Goal: Obtain resource: Download file/media

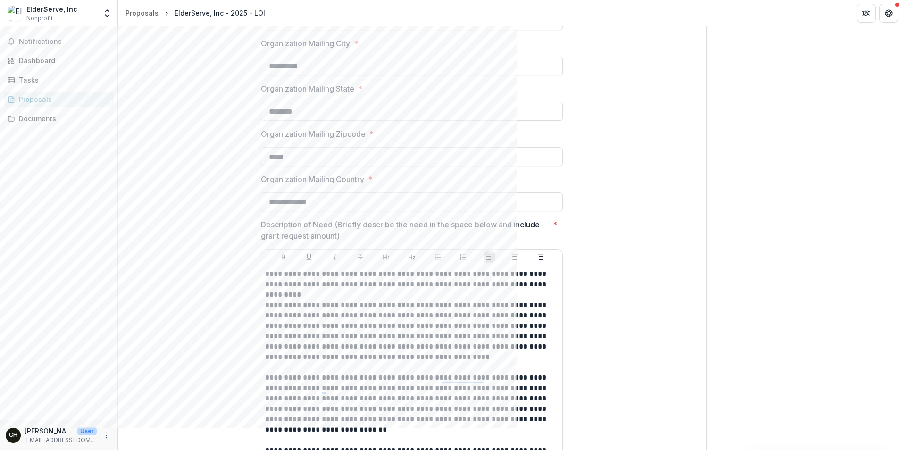
scroll to position [584, 0]
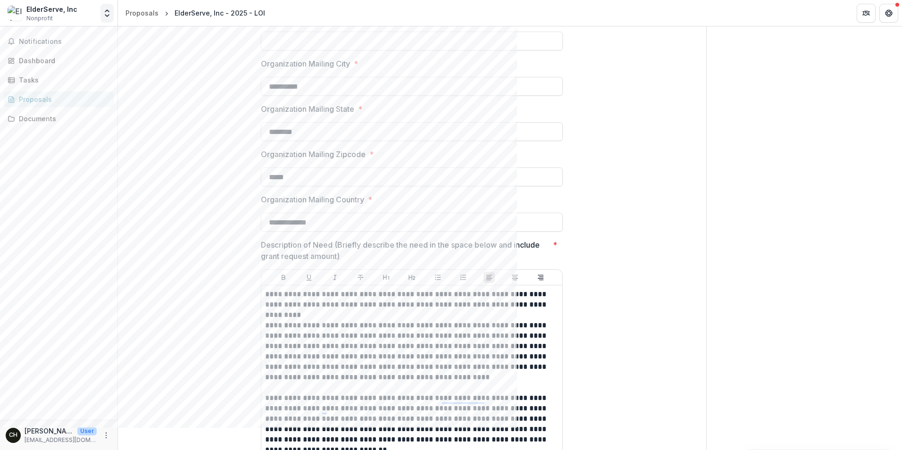
click at [105, 11] on icon "Open entity switcher" at bounding box center [106, 12] width 9 height 9
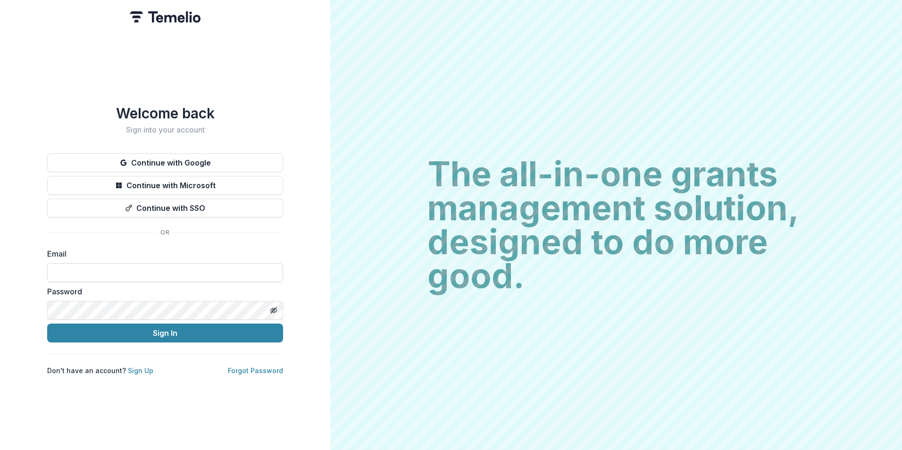
click at [194, 267] on input at bounding box center [165, 272] width 236 height 19
click at [243, 267] on input at bounding box center [165, 272] width 236 height 19
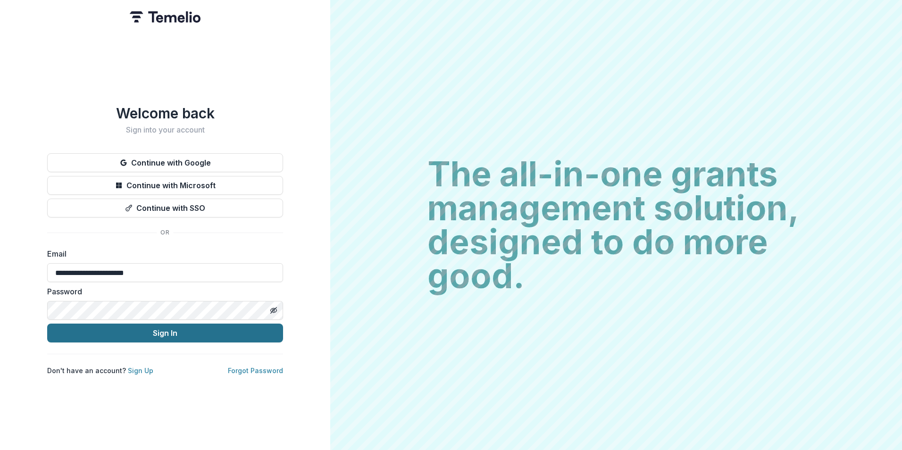
click at [190, 326] on button "Sign In" at bounding box center [165, 333] width 236 height 19
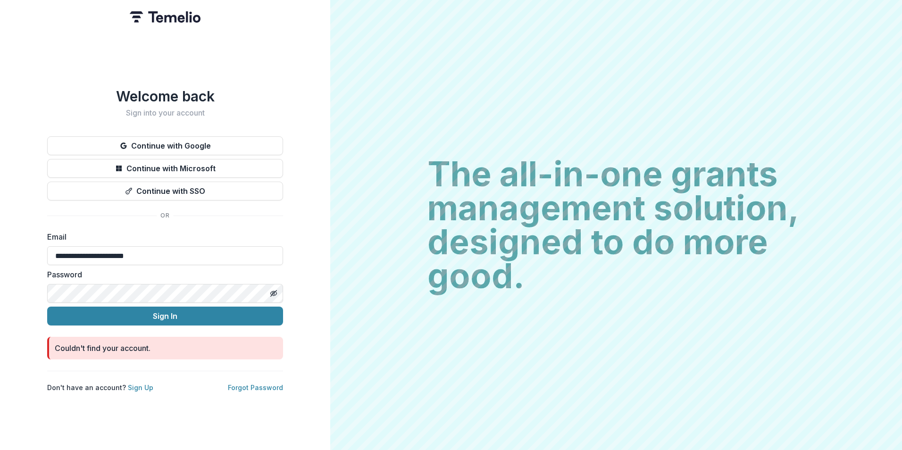
drag, startPoint x: 28, startPoint y: 250, endPoint x: -2, endPoint y: 249, distance: 29.8
click at [0, 249] on html "**********" at bounding box center [451, 225] width 902 height 450
type input "**********"
click at [195, 310] on button "Sign In" at bounding box center [165, 316] width 236 height 19
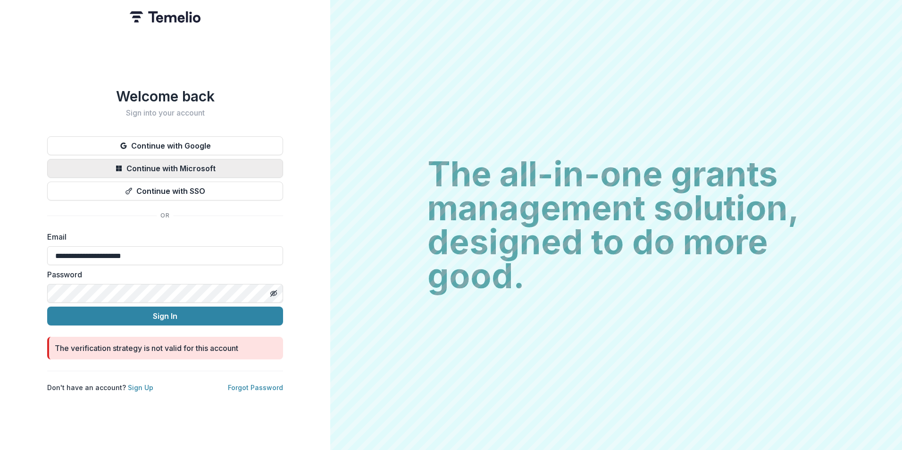
click at [231, 166] on button "Continue with Microsoft" at bounding box center [165, 168] width 236 height 19
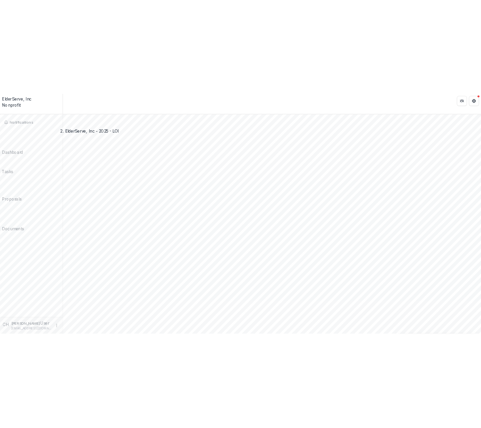
scroll to position [1244, 0]
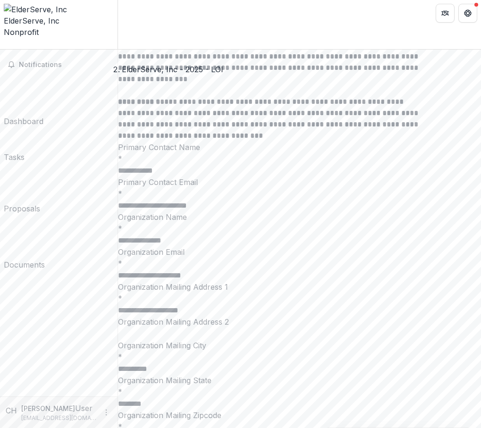
drag, startPoint x: 54, startPoint y: 281, endPoint x: 131, endPoint y: 276, distance: 77.0
click at [55, 281] on div "Notifications Dashboard Tasks Proposals Documents" at bounding box center [58, 223] width 117 height 347
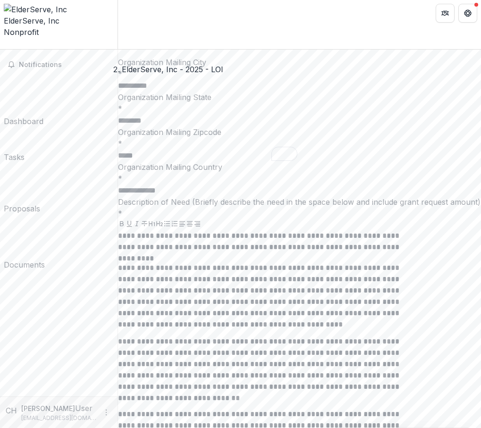
scroll to position [1549, 0]
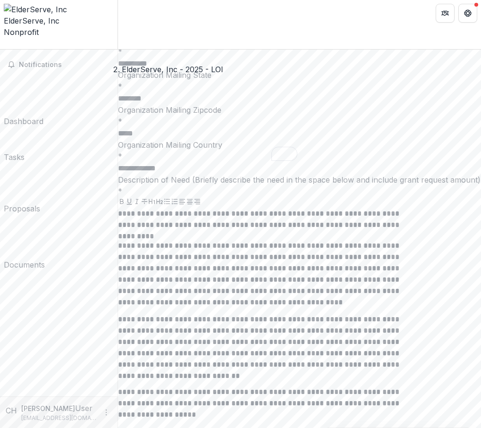
type input "**********"
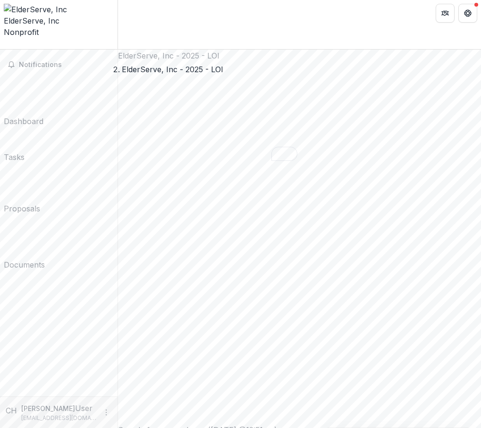
scroll to position [0, 0]
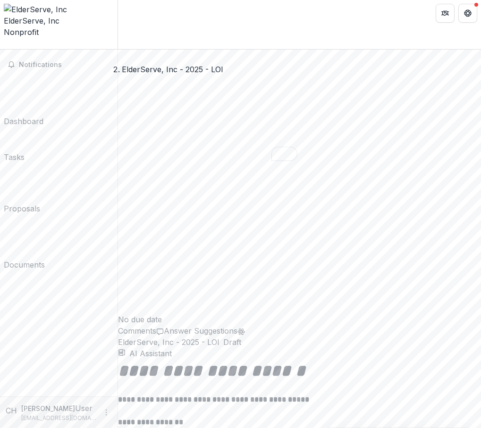
scroll to position [849, 0]
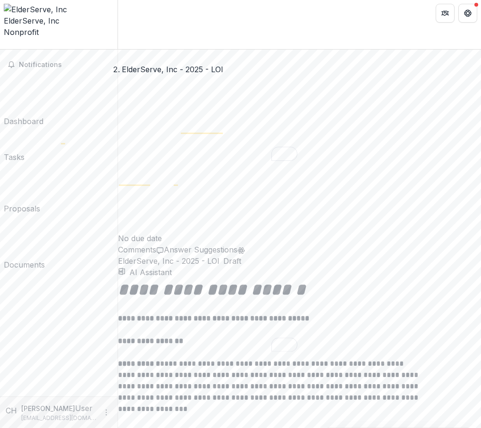
scroll to position [986, 0]
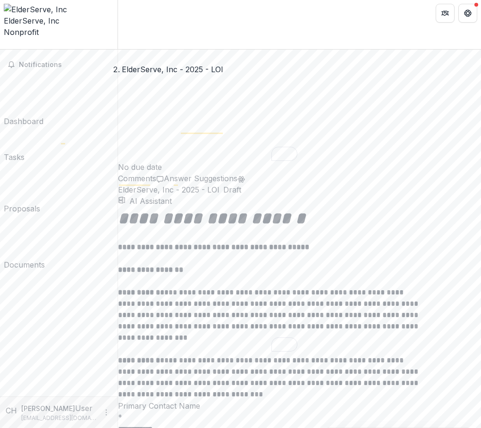
drag, startPoint x: 409, startPoint y: 150, endPoint x: 144, endPoint y: 144, distance: 265.1
copy p "**********"
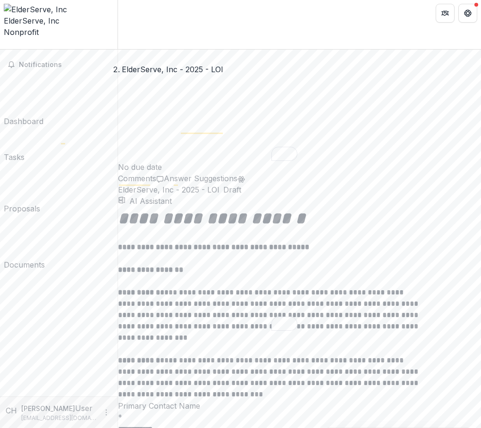
drag, startPoint x: 238, startPoint y: 162, endPoint x: 197, endPoint y: 161, distance: 40.6
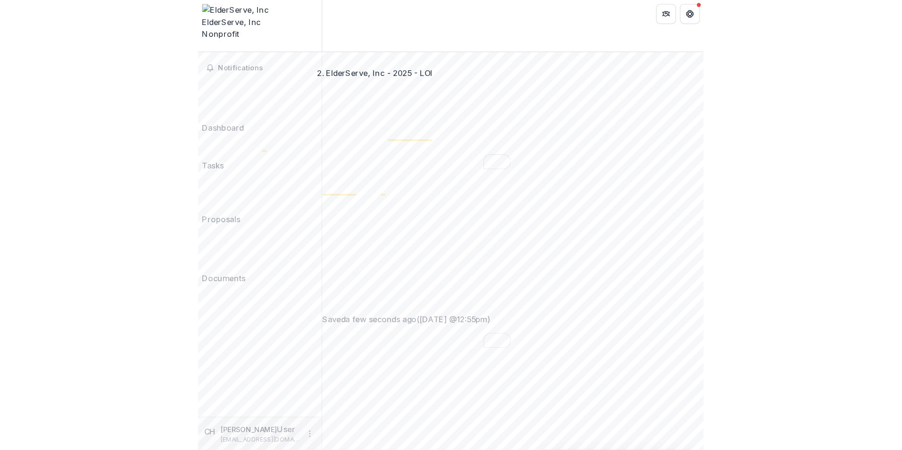
scroll to position [0, 0]
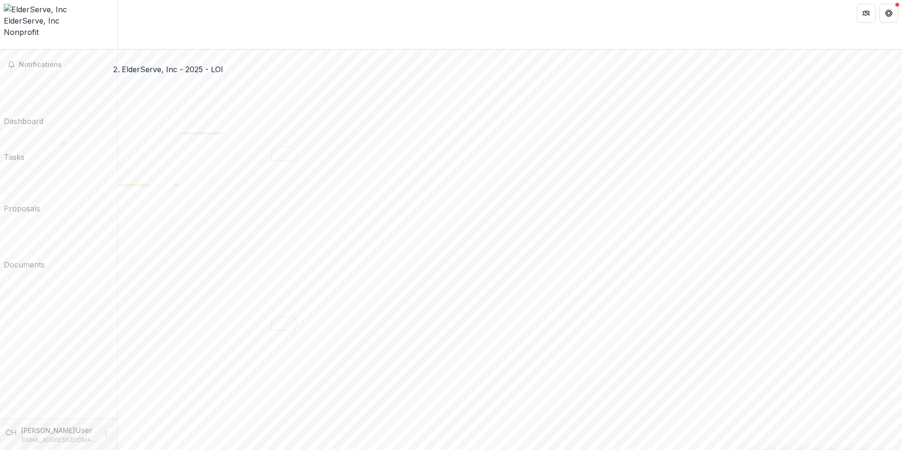
scroll to position [1368, 0]
drag, startPoint x: 417, startPoint y: 247, endPoint x: 449, endPoint y: 225, distance: 38.8
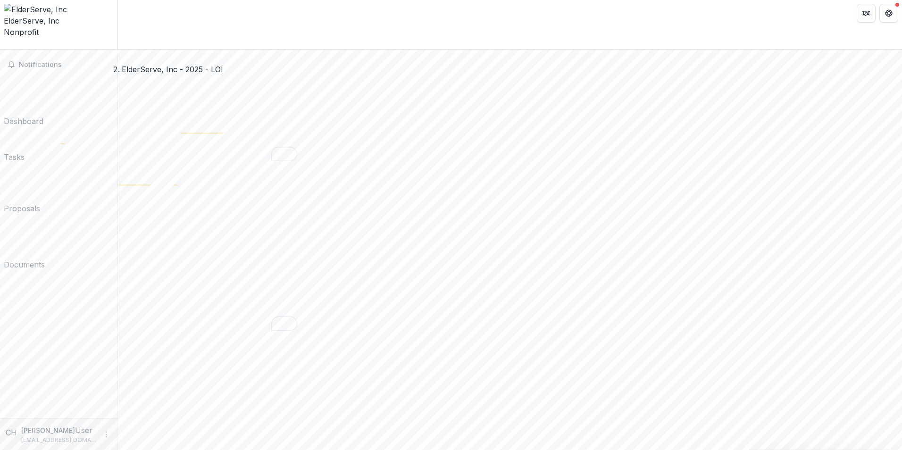
drag, startPoint x: 424, startPoint y: 157, endPoint x: 452, endPoint y: 135, distance: 35.2
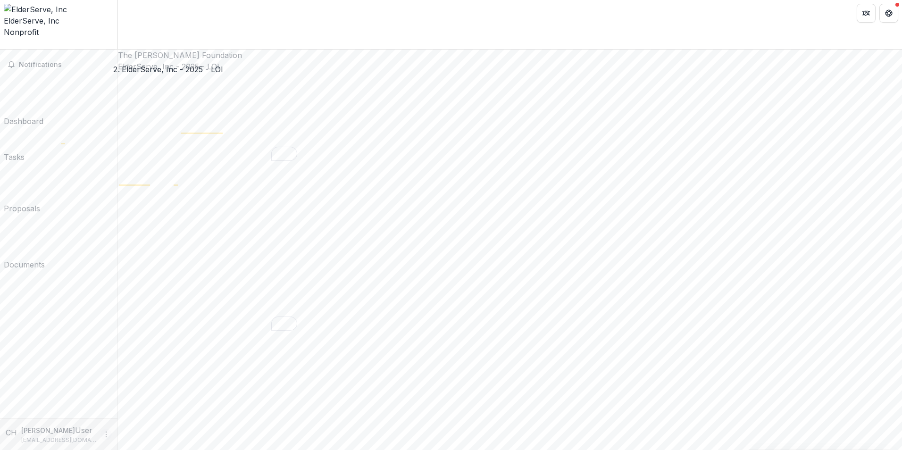
click at [106, 433] on icon "More" at bounding box center [106, 435] width 8 height 8
click at [134, 434] on button "Logout" at bounding box center [168, 431] width 101 height 16
